Goal: Contribute content

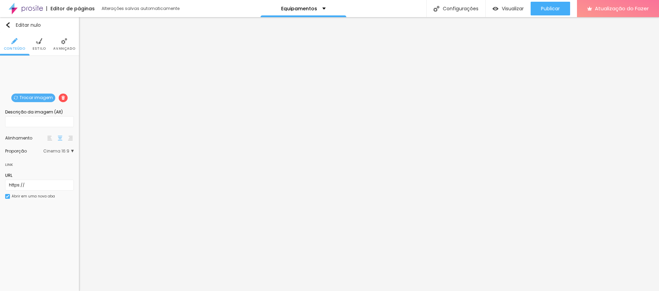
click at [29, 98] on font "Trocar imagem" at bounding box center [36, 98] width 33 height 6
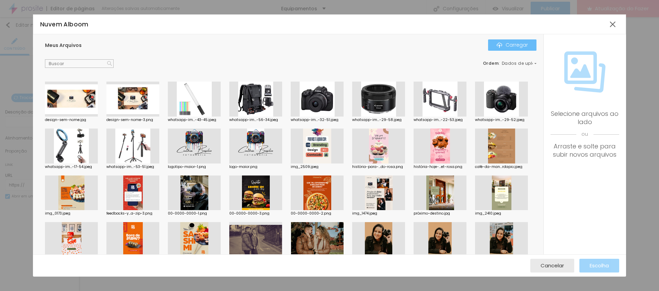
click at [502, 46] on img "button" at bounding box center [499, 45] width 5 height 5
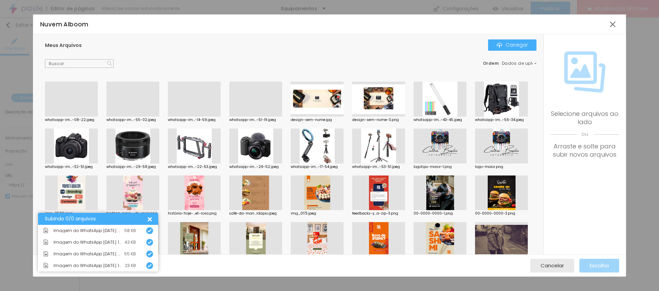
click at [261, 117] on div at bounding box center [255, 117] width 53 height 0
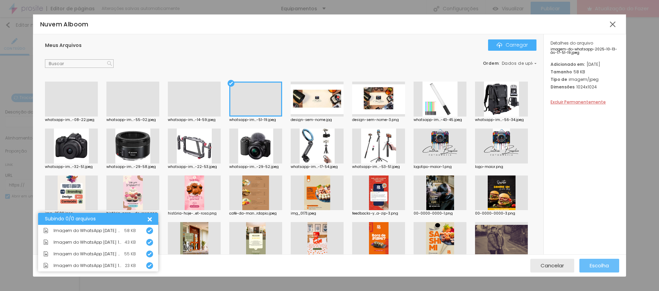
click at [588, 269] on button "Escolha" at bounding box center [600, 266] width 40 height 14
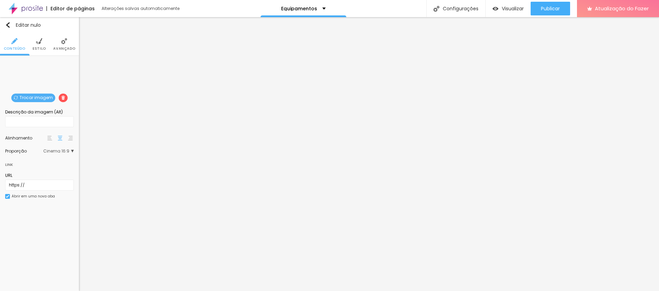
click at [73, 151] on span "Cinema 16:9" at bounding box center [58, 151] width 31 height 4
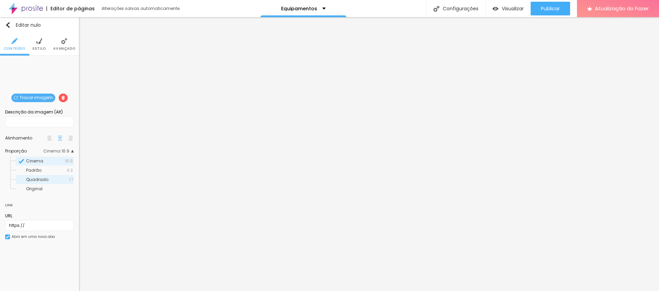
click at [68, 181] on span "Quadrado" at bounding box center [47, 180] width 43 height 4
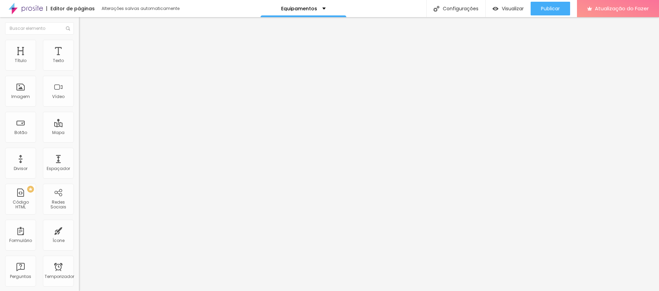
drag, startPoint x: 22, startPoint y: 127, endPoint x: 257, endPoint y: 5, distance: 265.3
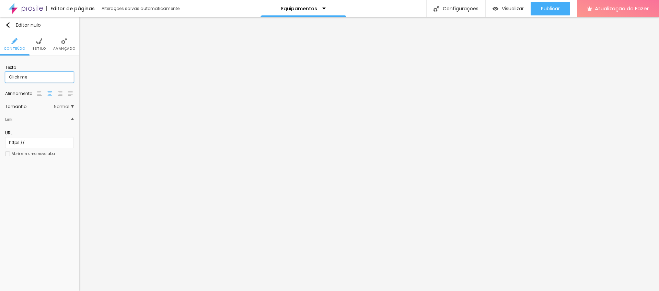
drag, startPoint x: 30, startPoint y: 76, endPoint x: 5, endPoint y: 72, distance: 25.6
click at [5, 72] on input "Click me" at bounding box center [39, 77] width 69 height 11
type input "Compre Aqui"
click at [21, 144] on input "https://" at bounding box center [39, 142] width 69 height 11
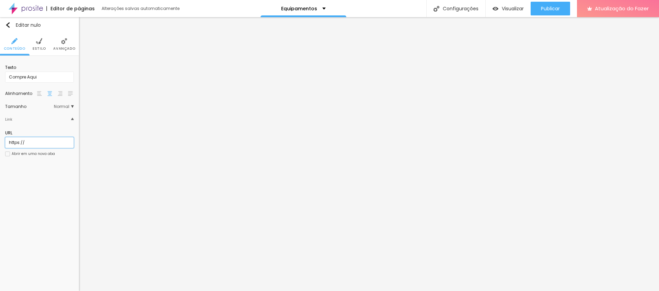
click at [21, 144] on input "https://" at bounding box center [39, 142] width 69 height 11
paste input "[DOMAIN_NAME][URL]"
type input "[URL][DOMAIN_NAME]"
click at [7, 154] on div at bounding box center [7, 154] width 5 height 5
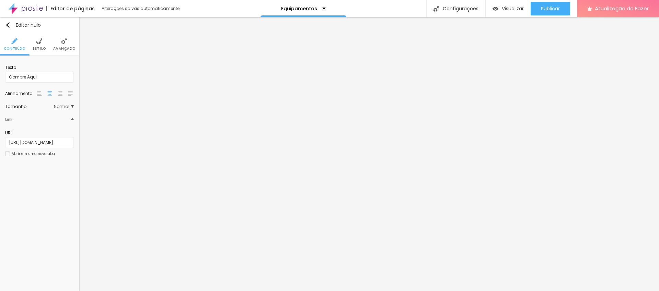
scroll to position [0, 0]
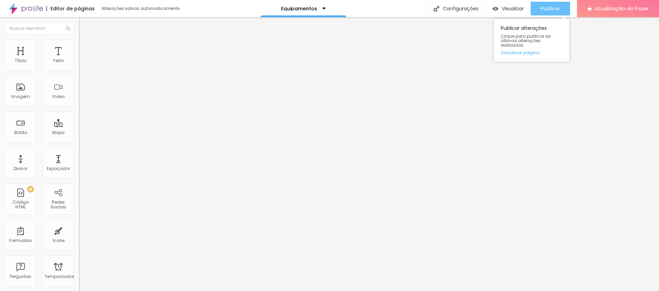
click at [553, 5] on font "Publicar" at bounding box center [550, 8] width 19 height 7
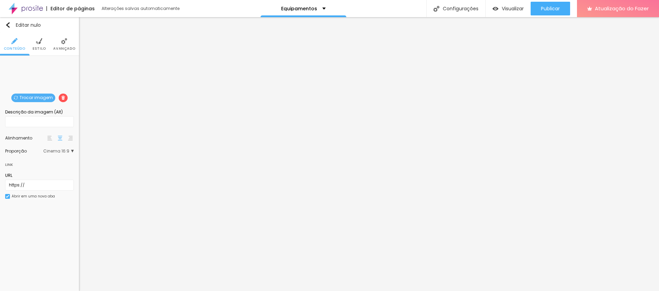
click at [44, 96] on font "Trocar imagem" at bounding box center [36, 98] width 33 height 6
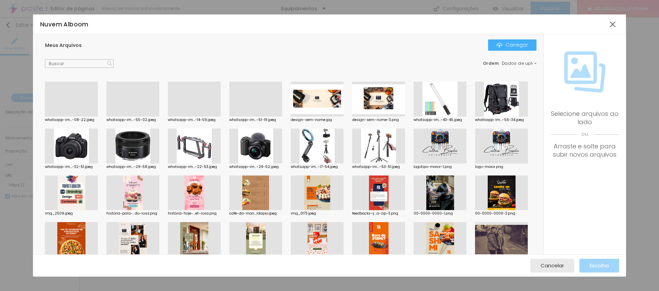
click at [74, 117] on div at bounding box center [71, 117] width 53 height 0
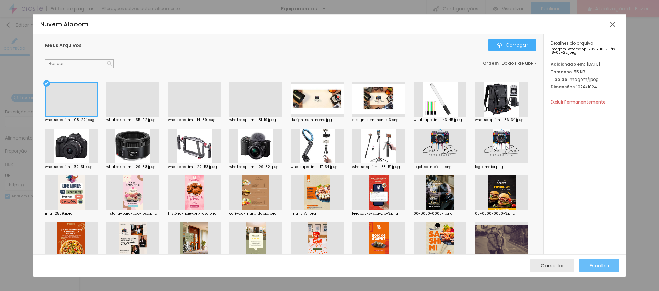
click at [598, 263] on font "Escolha" at bounding box center [599, 265] width 19 height 7
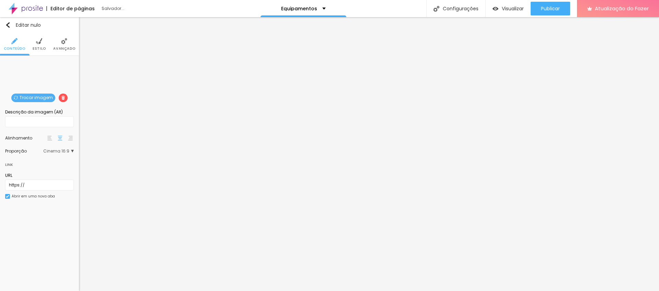
click at [70, 151] on span "Cinema 16:9" at bounding box center [58, 151] width 31 height 4
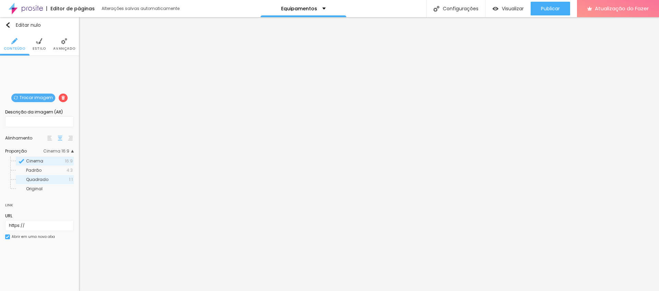
click at [66, 178] on span "Quadrado" at bounding box center [47, 180] width 43 height 4
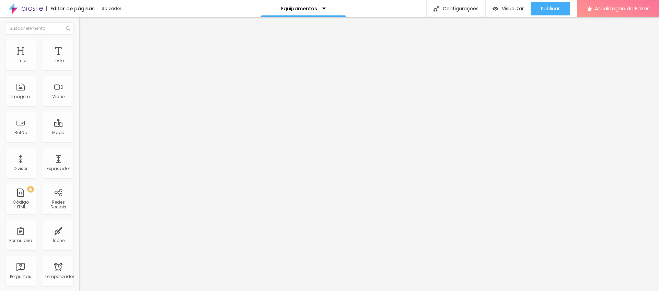
drag, startPoint x: 21, startPoint y: 128, endPoint x: 178, endPoint y: 0, distance: 202.8
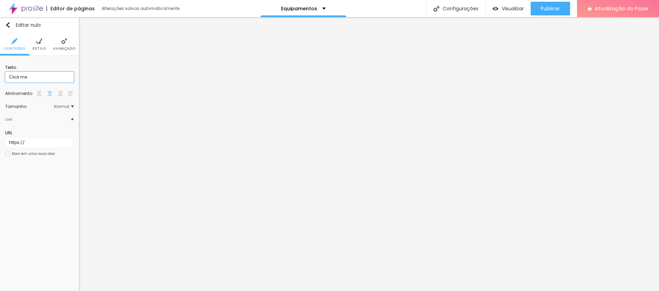
drag, startPoint x: 27, startPoint y: 78, endPoint x: 26, endPoint y: 69, distance: 9.3
click at [26, 69] on div "Texto Click me" at bounding box center [39, 74] width 69 height 18
type input "Compre Aqui"
click at [34, 143] on input "https://" at bounding box center [39, 142] width 69 height 11
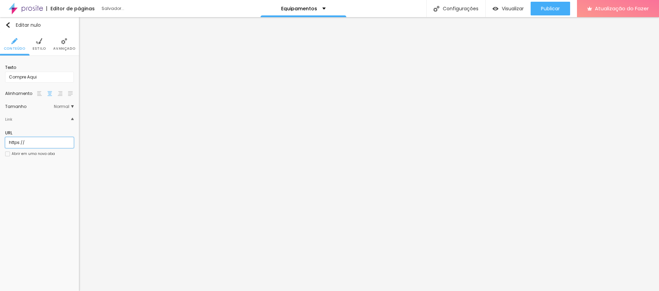
click at [34, 143] on input "https://" at bounding box center [39, 142] width 69 height 11
paste input "[DOMAIN_NAME][URL]"
type input "[URL][DOMAIN_NAME]"
click at [8, 153] on div at bounding box center [7, 154] width 5 height 5
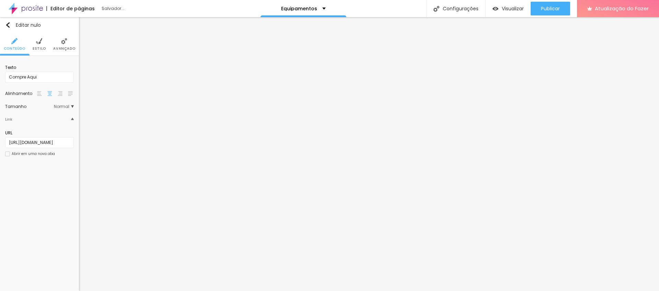
scroll to position [0, 0]
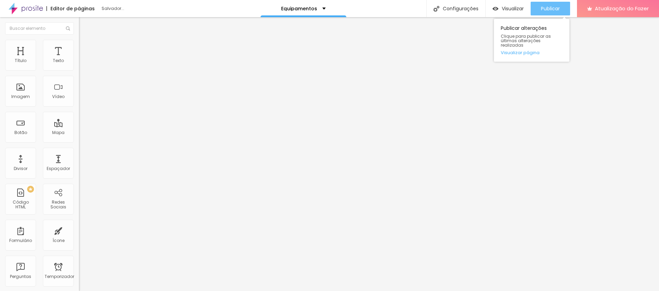
click at [542, 7] on font "Publicar" at bounding box center [550, 8] width 19 height 7
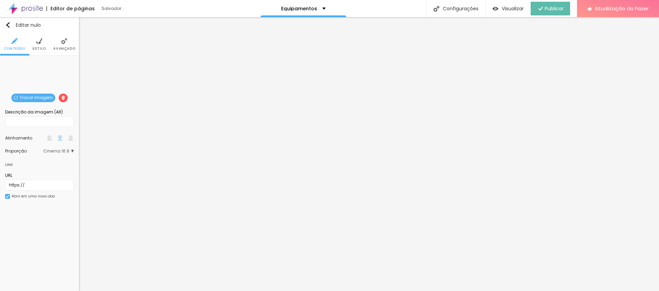
click at [42, 100] on font "Trocar imagem" at bounding box center [36, 98] width 33 height 6
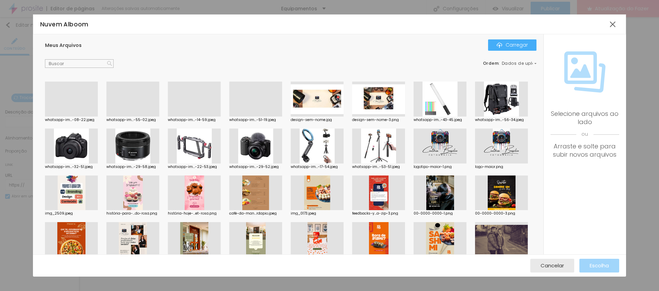
click at [195, 117] on div at bounding box center [194, 117] width 53 height 0
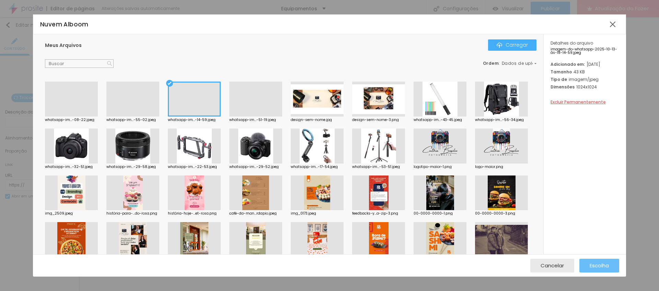
click at [605, 266] on font "Escolha" at bounding box center [599, 265] width 19 height 7
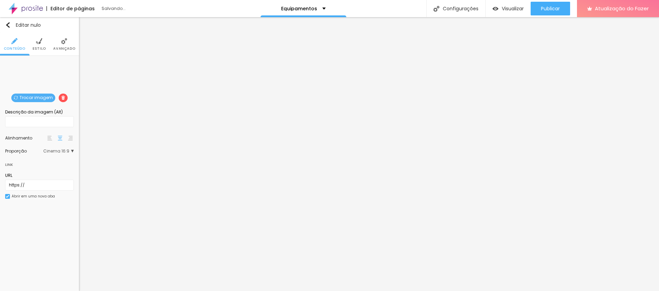
click at [74, 154] on div "Trocar imagem Descrição da imagem (Alt) Alinhamento Proporção Cinema 16:9 Cinem…" at bounding box center [39, 134] width 79 height 157
click at [72, 152] on span "Cinema 16:9" at bounding box center [58, 151] width 31 height 4
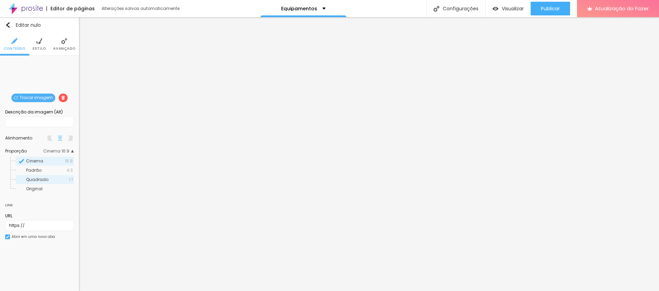
click at [68, 182] on div "Quadrado 1:1" at bounding box center [45, 179] width 58 height 9
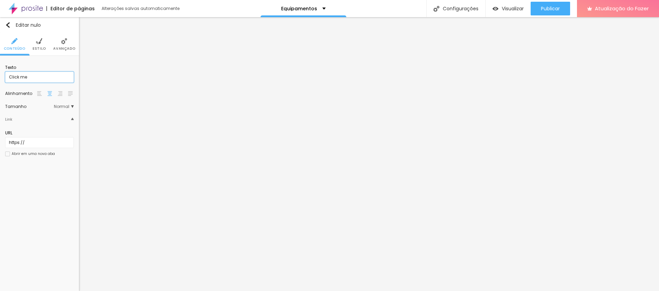
click at [32, 72] on input "Click me" at bounding box center [39, 77] width 69 height 11
click at [32, 73] on input "Click me" at bounding box center [39, 77] width 69 height 11
click at [32, 74] on input "Click me" at bounding box center [39, 77] width 69 height 11
click at [32, 75] on input "Click me" at bounding box center [39, 77] width 69 height 11
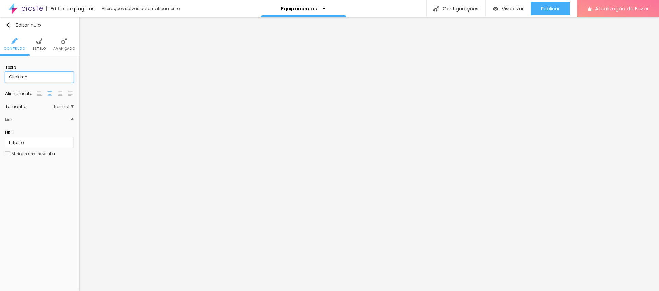
click at [32, 75] on input "Click me" at bounding box center [39, 77] width 69 height 11
type input "Compre Aqui"
click at [22, 146] on input "https://" at bounding box center [39, 142] width 69 height 11
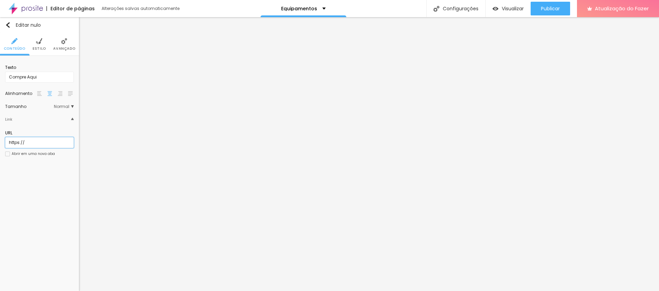
paste input "[DOMAIN_NAME][URL]"
type input "[URL][DOMAIN_NAME]"
click at [8, 156] on div at bounding box center [7, 154] width 5 height 5
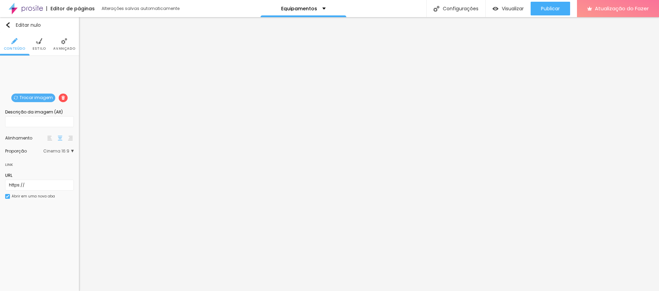
click at [20, 99] on font "Trocar imagem" at bounding box center [36, 98] width 33 height 6
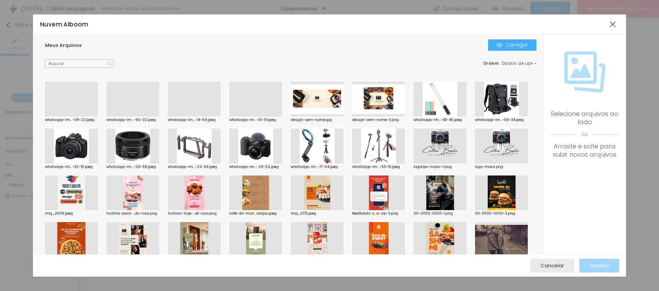
click at [125, 117] on div at bounding box center [132, 117] width 53 height 0
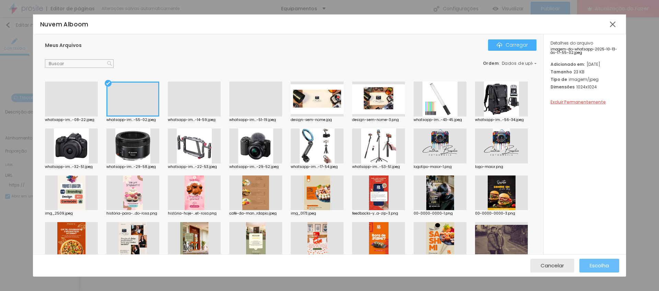
click at [609, 268] on button "Escolha" at bounding box center [600, 266] width 40 height 14
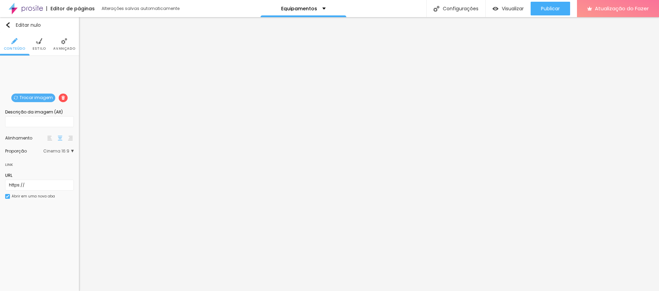
click at [71, 152] on span "Cinema 16:9" at bounding box center [58, 151] width 31 height 4
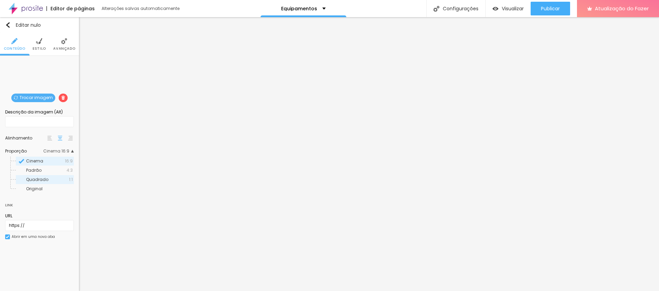
click at [64, 180] on span "Quadrado" at bounding box center [47, 180] width 43 height 4
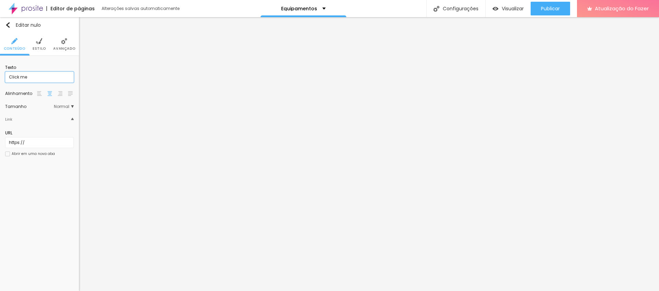
drag, startPoint x: 35, startPoint y: 79, endPoint x: 0, endPoint y: 79, distance: 35.4
click at [0, 79] on div "Texto Click me Alinhamento [GEOGRAPHIC_DATA] Link URL https:// Abrir em uma nov…" at bounding box center [39, 113] width 79 height 114
type input "Compre Aqui"
click at [31, 145] on input "https://" at bounding box center [39, 142] width 69 height 11
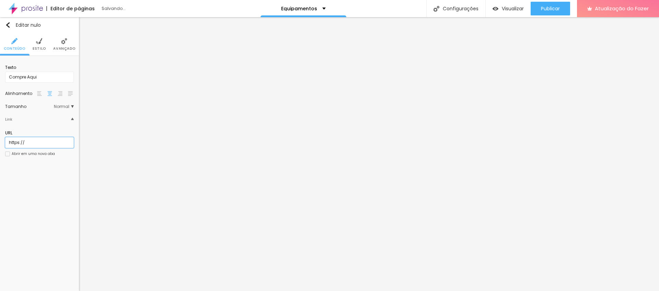
click at [31, 145] on input "https://" at bounding box center [39, 142] width 69 height 11
paste input "[URL][DOMAIN_NAME]"
type input "[URL][DOMAIN_NAME]"
click at [7, 155] on div at bounding box center [7, 154] width 5 height 5
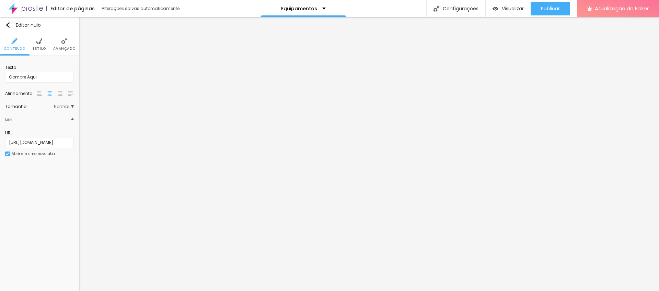
scroll to position [0, 0]
click at [558, 11] on font "Publicar" at bounding box center [550, 8] width 19 height 7
click at [466, 11] on font "Configurações" at bounding box center [461, 8] width 36 height 7
